Goal: Use online tool/utility: Use online tool/utility

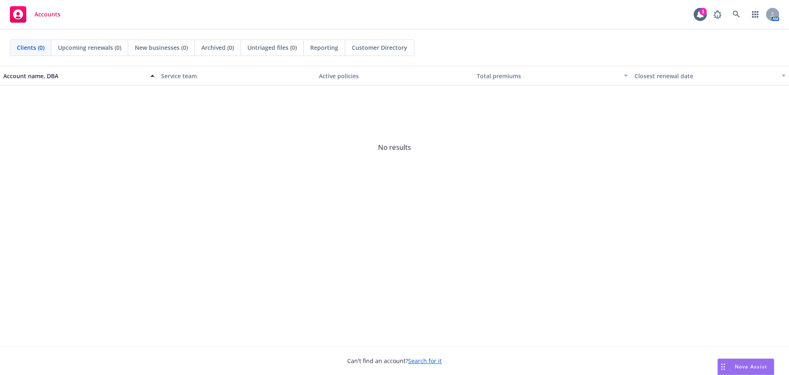
click at [729, 368] on div "Nova Assist" at bounding box center [751, 366] width 46 height 7
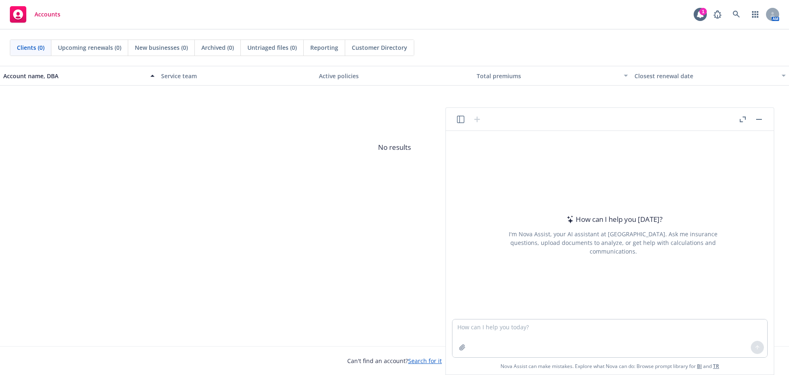
click at [742, 119] on icon "button" at bounding box center [743, 119] width 6 height 6
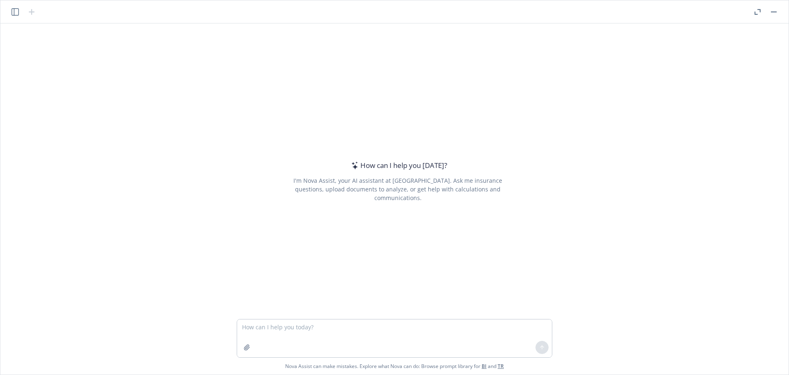
click at [13, 12] on icon "button" at bounding box center [15, 11] width 7 height 7
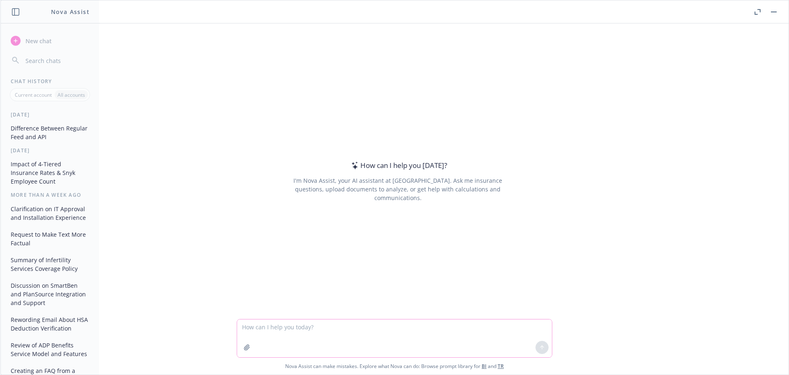
click at [372, 335] on textarea at bounding box center [394, 338] width 315 height 38
paste textarea "Overarching theme: CarGurus to huddle internally and determine benefits identit…"
type textarea "rewrite: Overarching theme: CarGurus to huddle internally and determine benefit…"
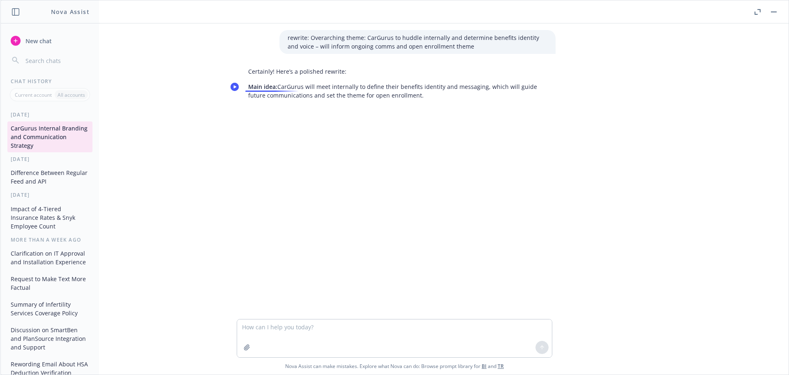
drag, startPoint x: 400, startPoint y: 95, endPoint x: 276, endPoint y: 88, distance: 123.6
click at [276, 88] on p "Main idea: CarGurus will meet internally to define their benefits identity and …" at bounding box center [397, 90] width 299 height 17
copy p "CarGurus will meet internally to define their benefits identity and messaging, …"
